Goal: Navigation & Orientation: Find specific page/section

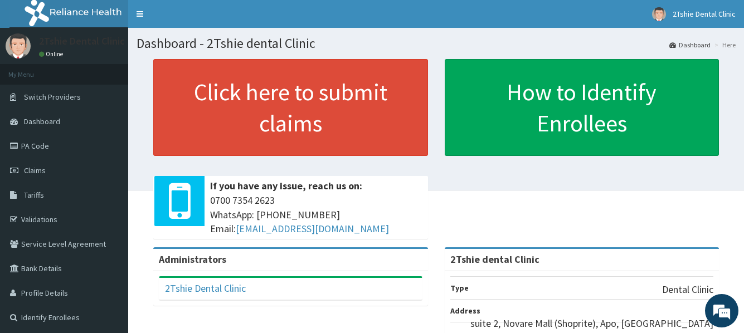
click at [31, 148] on link "PA Code" at bounding box center [64, 146] width 128 height 25
click at [33, 151] on link "PA Code" at bounding box center [64, 146] width 128 height 25
